Goal: Check status: Check status

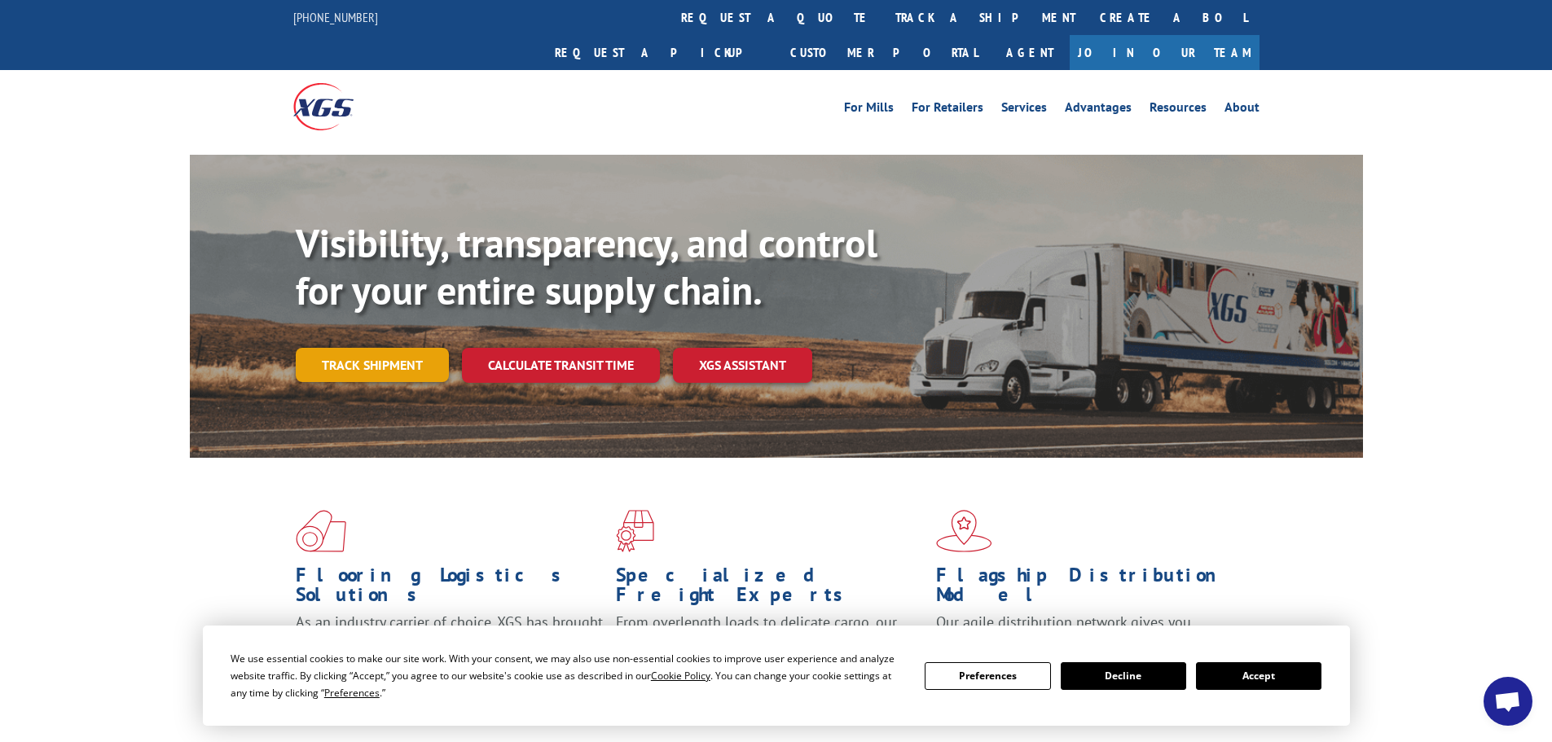
click at [393, 348] on link "Track shipment" at bounding box center [372, 365] width 153 height 34
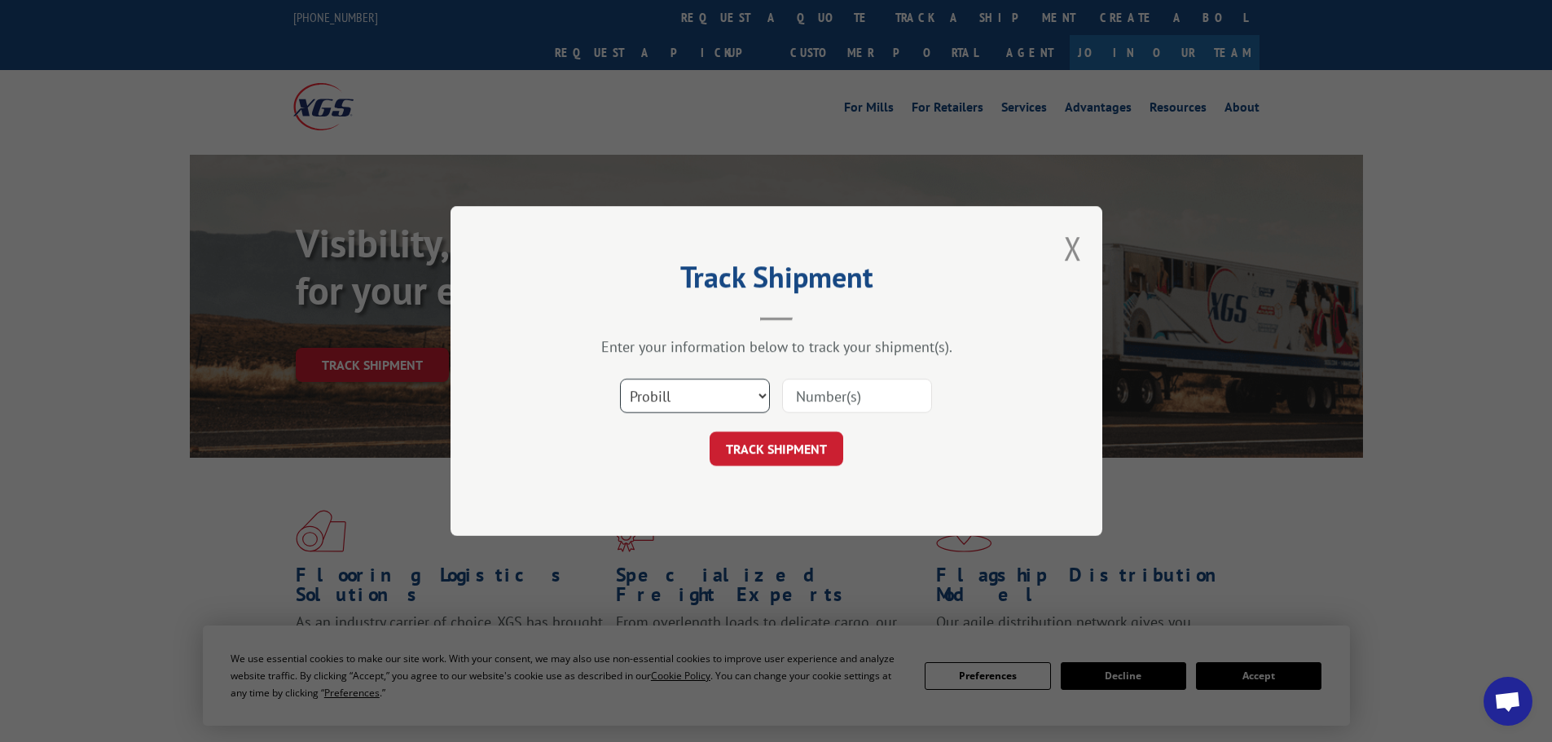
drag, startPoint x: 647, startPoint y: 392, endPoint x: 651, endPoint y: 412, distance: 20.8
click at [647, 392] on select "Select category... Probill BOL PO" at bounding box center [695, 396] width 150 height 34
select select "bol"
click at [620, 379] on select "Select category... Probill BOL PO" at bounding box center [695, 396] width 150 height 34
click at [845, 387] on input at bounding box center [857, 396] width 150 height 34
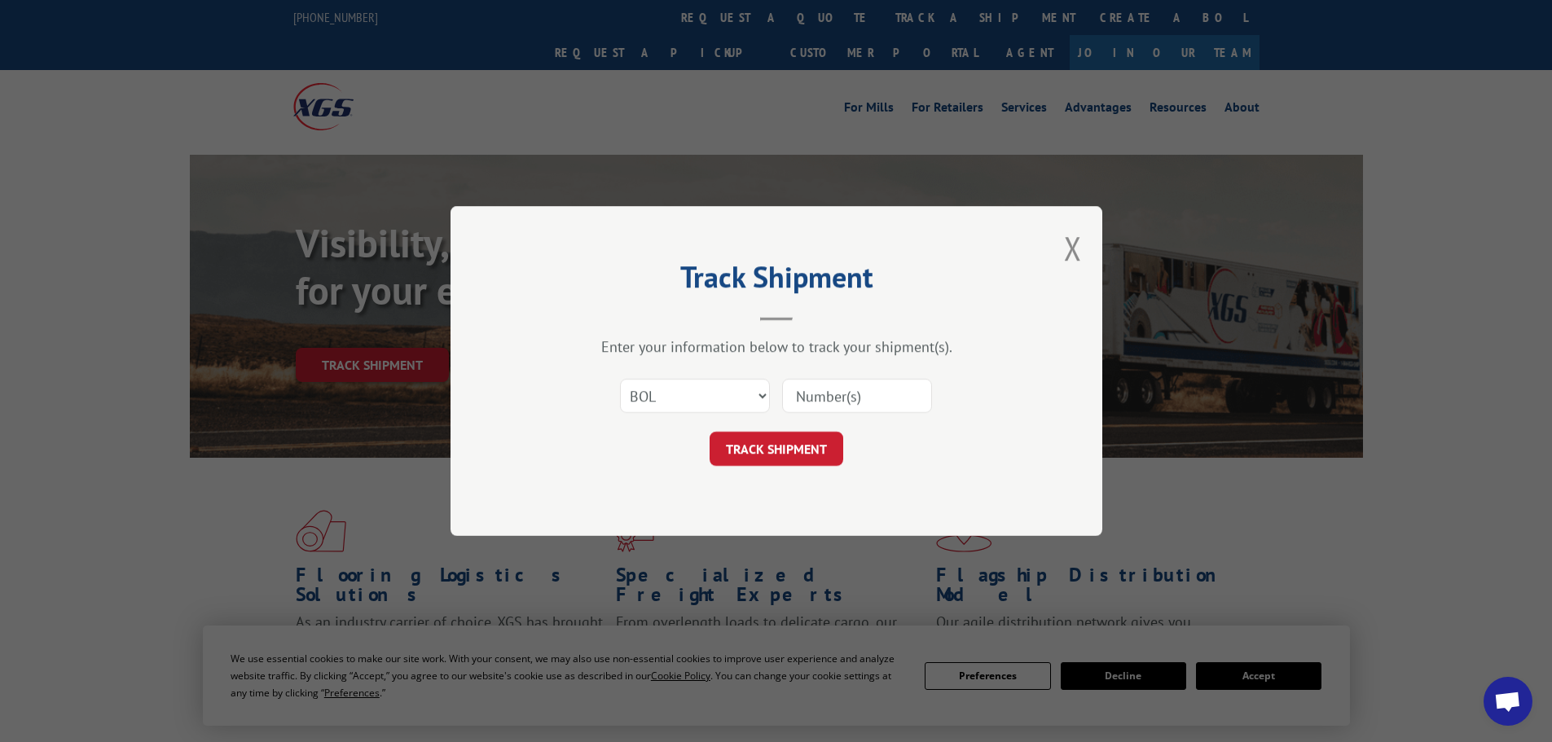
paste input "7057640"
type input "7057640"
click at [808, 445] on button "TRACK SHIPMENT" at bounding box center [777, 449] width 134 height 34
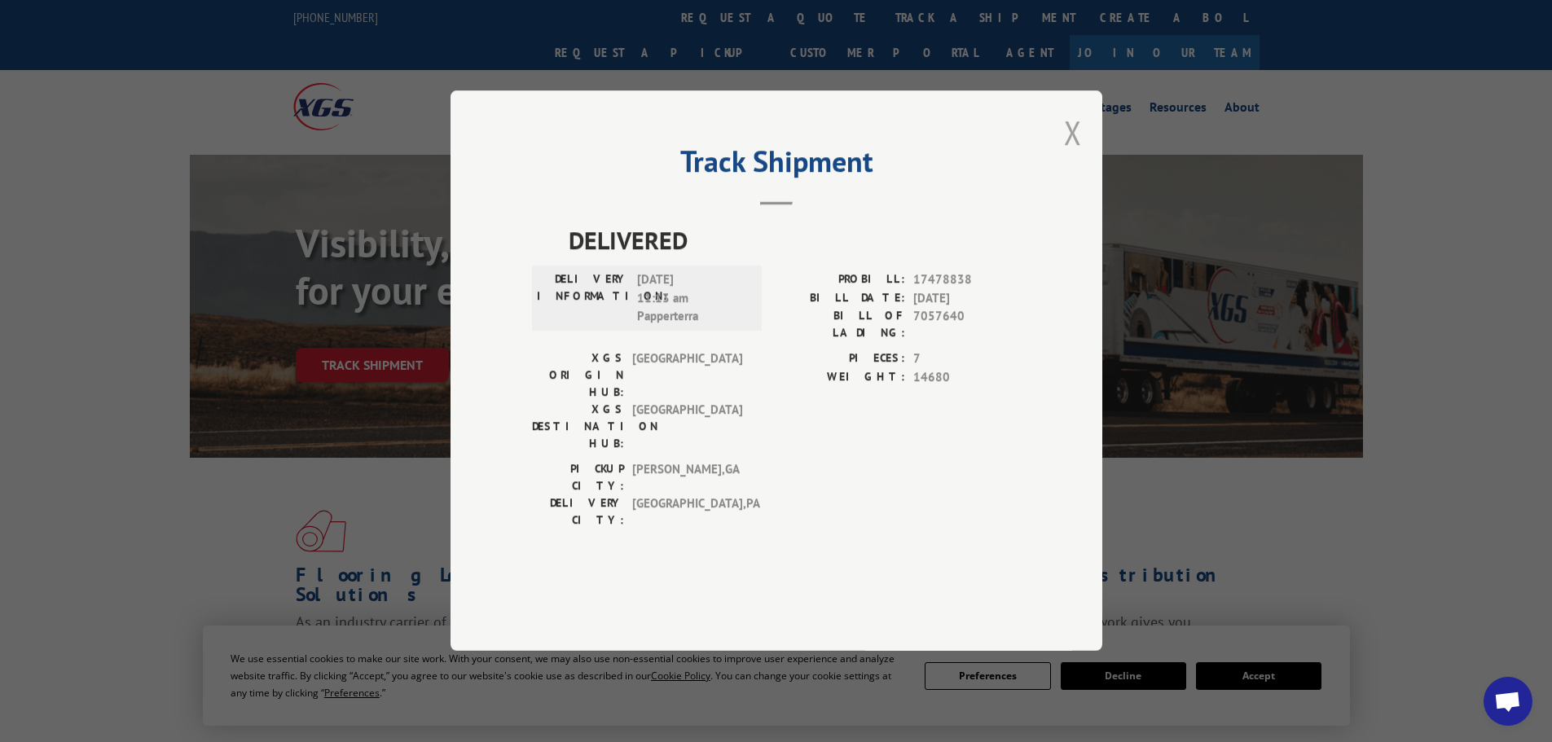
click at [1067, 154] on button "Close modal" at bounding box center [1073, 132] width 18 height 43
